Goal: Navigation & Orientation: Find specific page/section

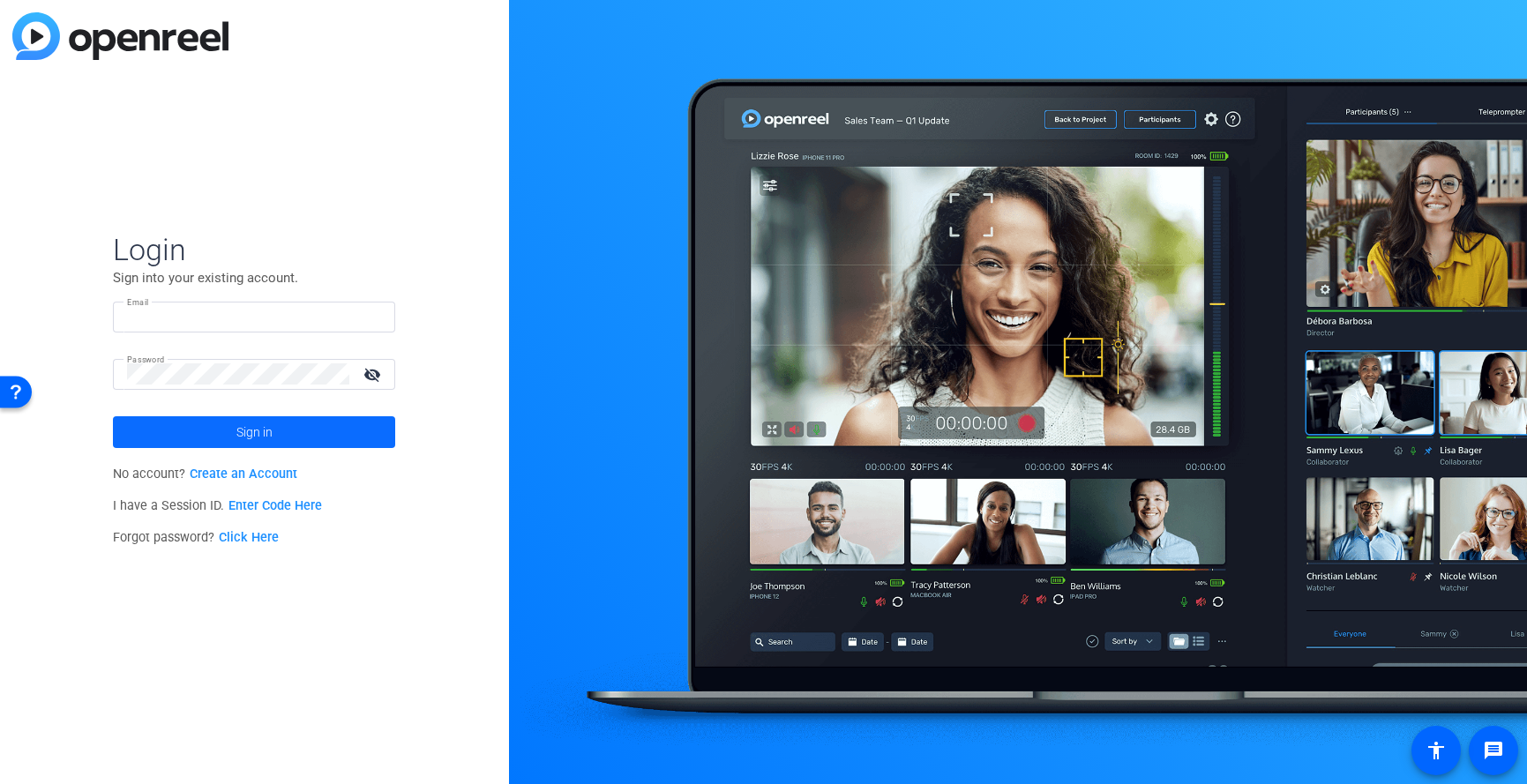
type input "[EMAIL_ADDRESS][DOMAIN_NAME]"
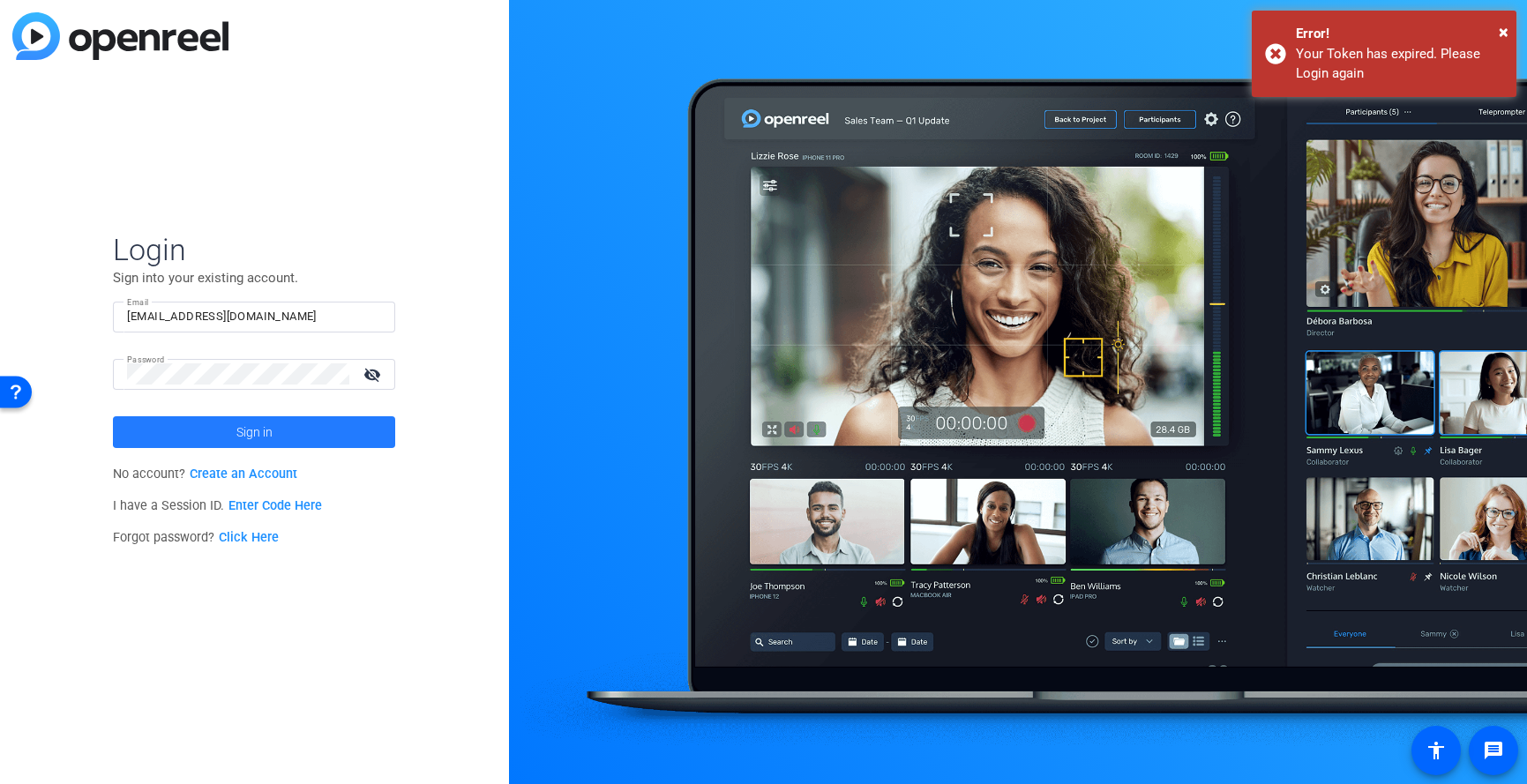
click at [256, 426] on span "Sign in" at bounding box center [254, 432] width 37 height 44
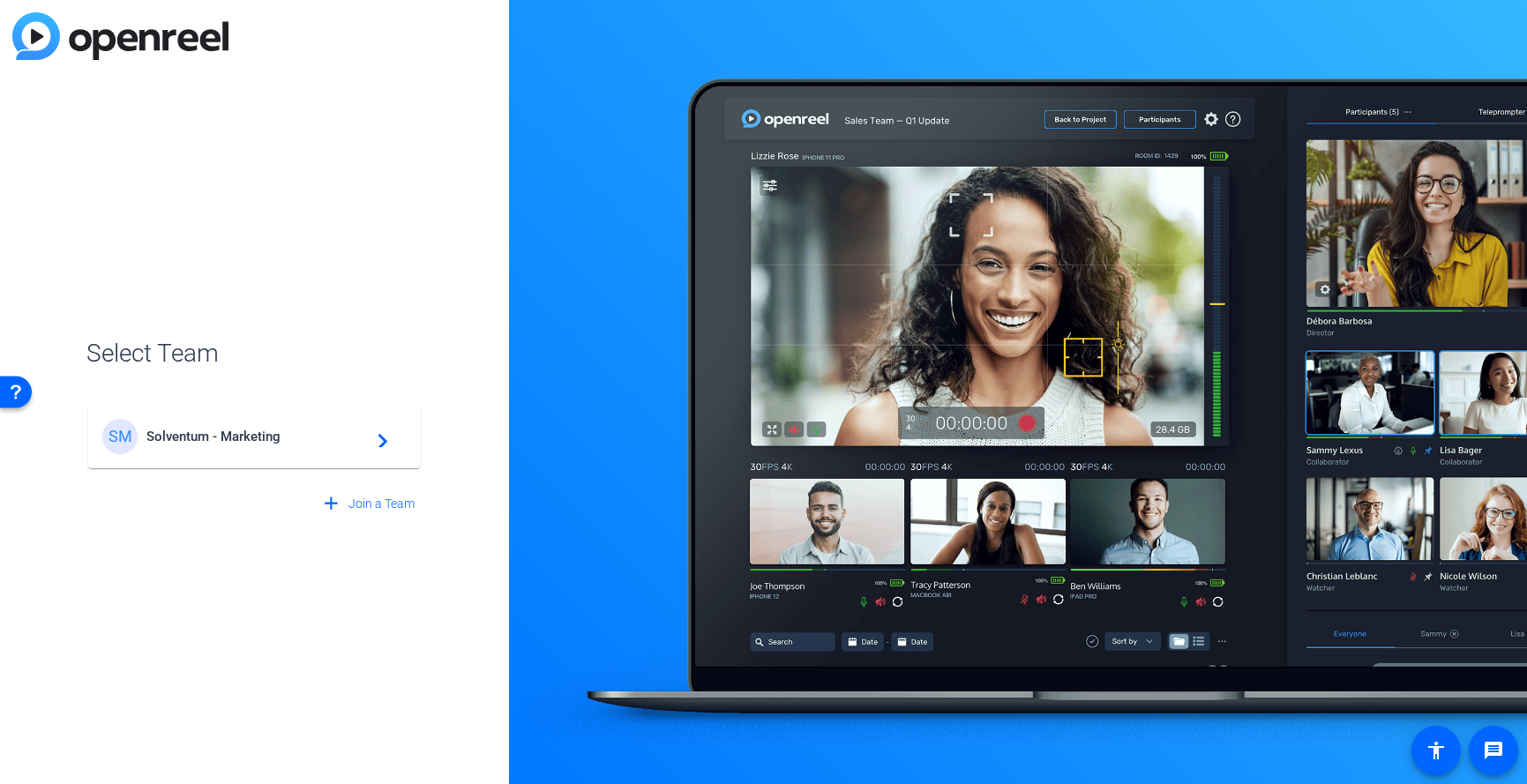
click at [203, 435] on span "Solventum - Marketing" at bounding box center [256, 436] width 220 height 16
click at [203, 435] on div "SM Solventum - Marketing navigate_next" at bounding box center [254, 427] width 335 height 84
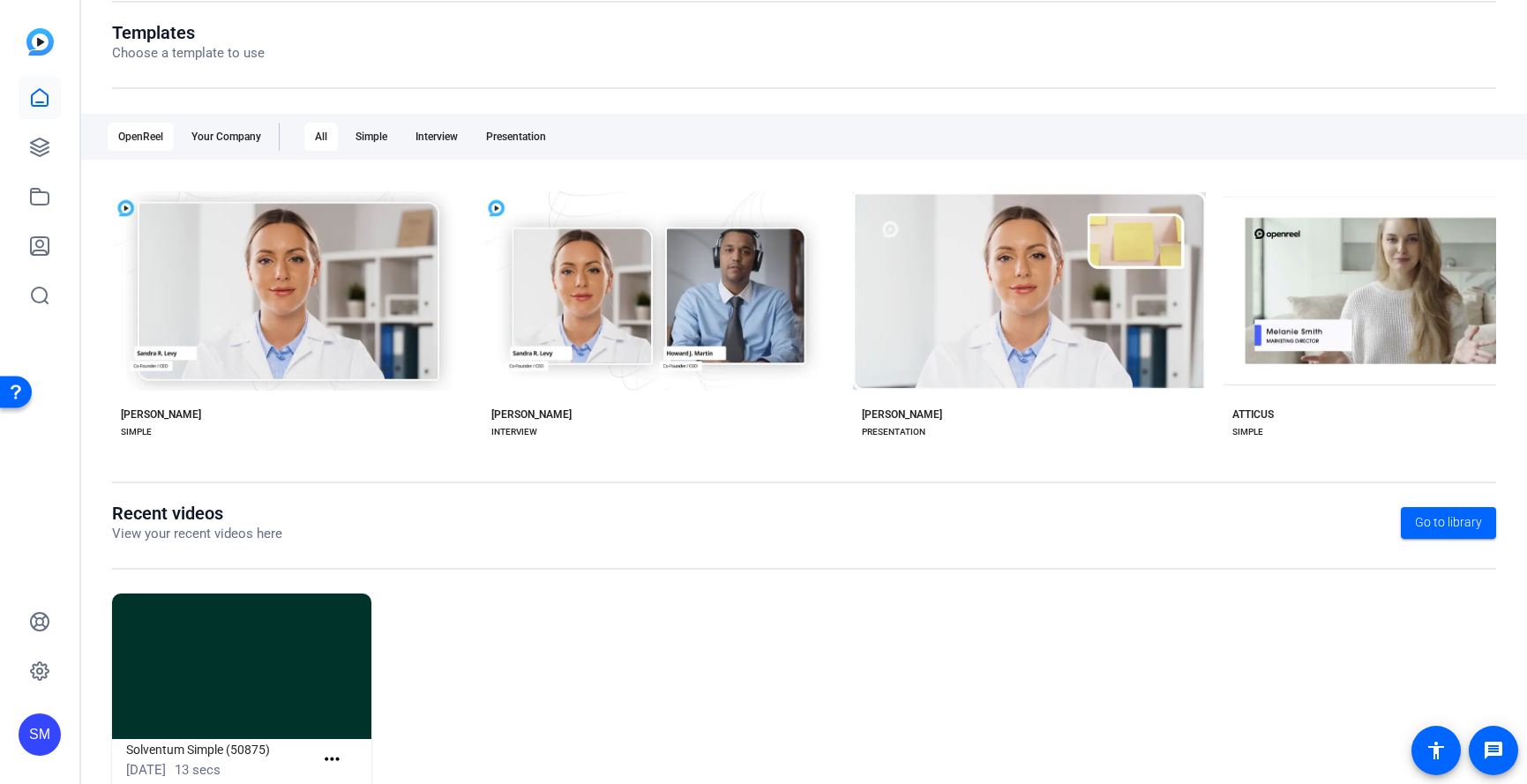
scroll to position [241, 0]
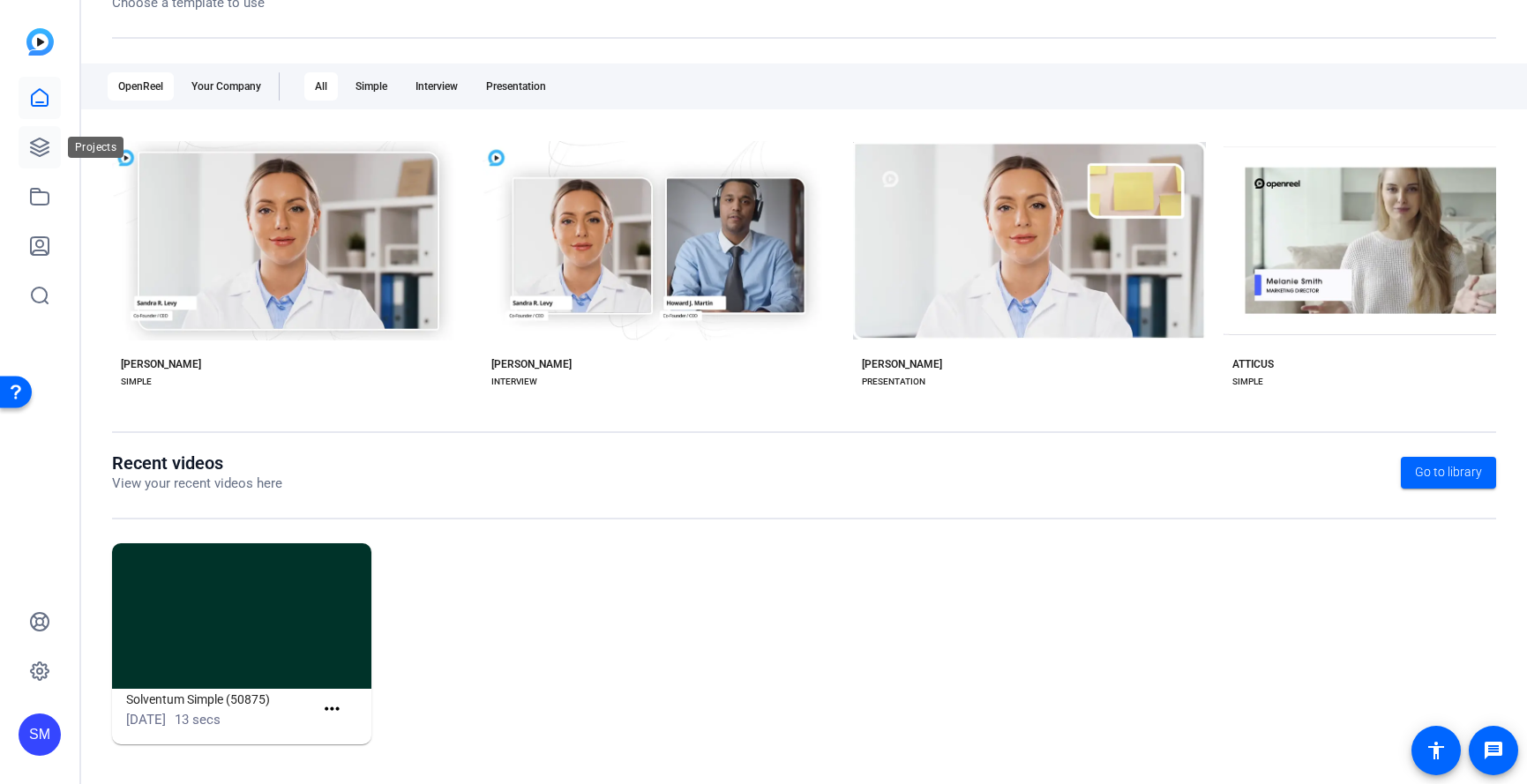
click at [37, 146] on icon at bounding box center [39, 147] width 18 height 18
